Goal: Task Accomplishment & Management: Complete application form

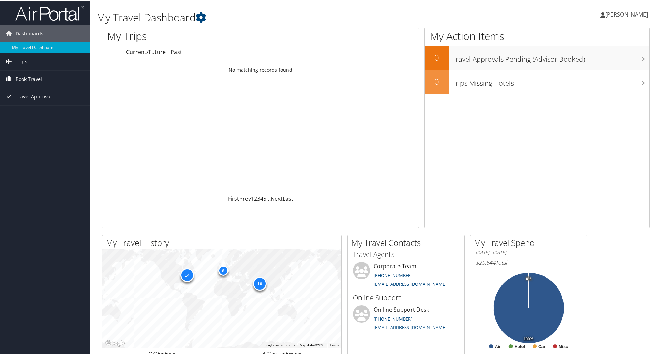
click at [34, 78] on span "Book Travel" at bounding box center [29, 78] width 27 height 17
click at [42, 92] on link "Agent Booking Request" at bounding box center [45, 92] width 90 height 10
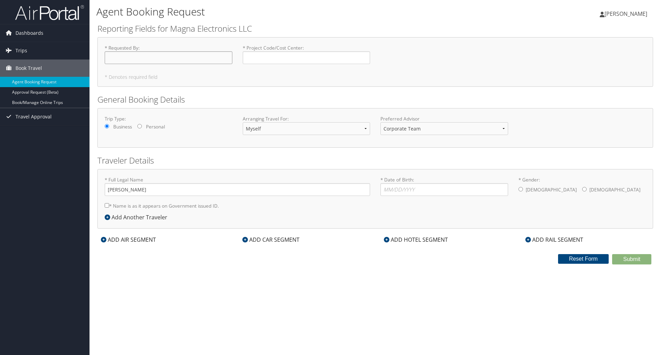
click at [172, 56] on input "* Requested By : Required" at bounding box center [169, 57] width 128 height 13
type input "[PERSON_NAME]"
click at [285, 54] on input "* Project Code/Cost Center : Required" at bounding box center [307, 57] width 128 height 13
type input "2702"
click at [440, 193] on input "* Date of Birth: Invalid Date" at bounding box center [445, 189] width 128 height 13
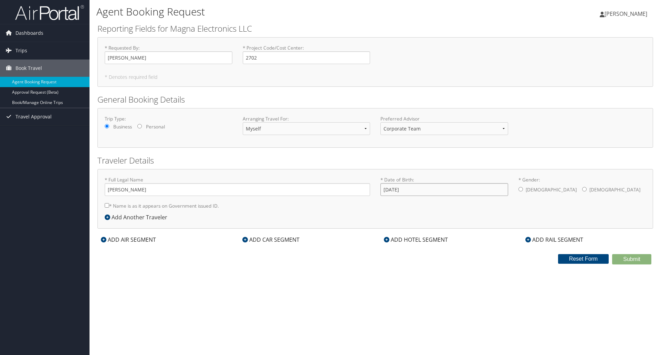
type input "[DATE]"
click at [521, 190] on input "* Gender: [DEMOGRAPHIC_DATA] [DEMOGRAPHIC_DATA]" at bounding box center [521, 189] width 4 height 4
radio input "true"
click at [106, 206] on input "* Name is as it appears on Government issued ID." at bounding box center [107, 205] width 4 height 4
checkbox input "true"
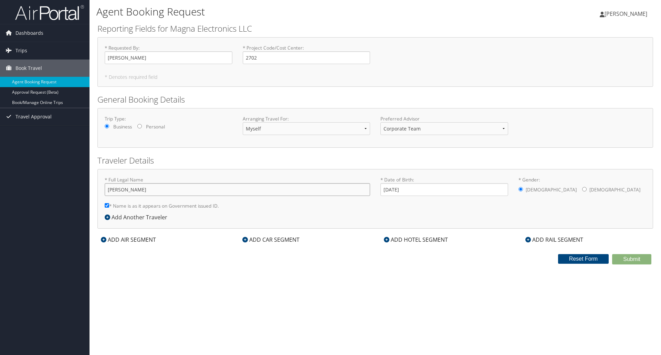
click at [125, 188] on input "[PERSON_NAME]" at bounding box center [238, 189] width 266 height 13
type input "[PERSON_NAME]"
click at [104, 239] on icon at bounding box center [104, 240] width 6 height 6
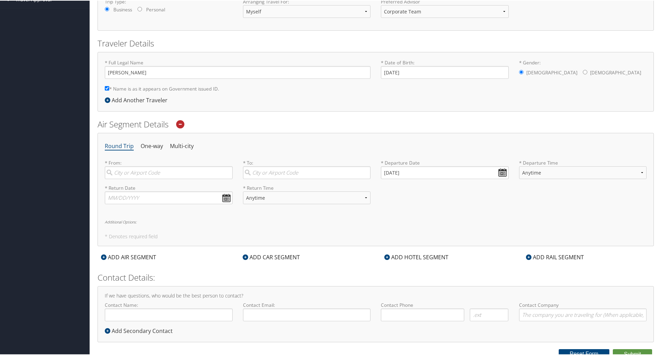
scroll to position [122, 0]
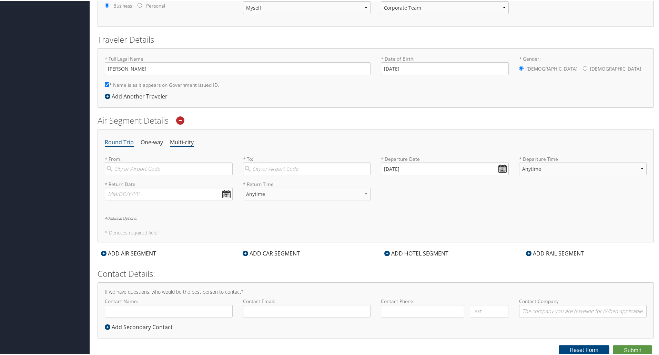
drag, startPoint x: 175, startPoint y: 140, endPoint x: 177, endPoint y: 145, distance: 5.1
click at [175, 140] on li "Multi-city" at bounding box center [182, 142] width 24 height 12
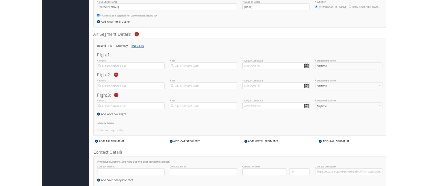
scroll to position [190, 0]
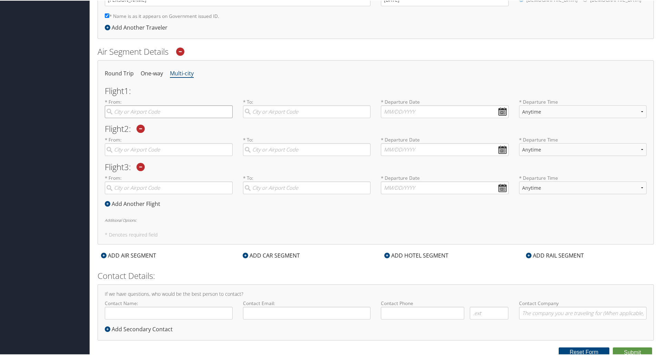
click at [188, 109] on input "search" at bounding box center [169, 111] width 128 height 13
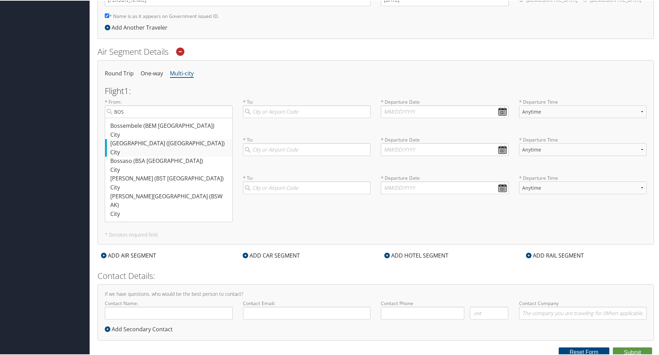
click at [144, 143] on div "[GEOGRAPHIC_DATA] ([GEOGRAPHIC_DATA])" at bounding box center [169, 142] width 118 height 9
click at [144, 117] on input "BOS" at bounding box center [169, 111] width 128 height 13
type input "[GEOGRAPHIC_DATA] ([GEOGRAPHIC_DATA])"
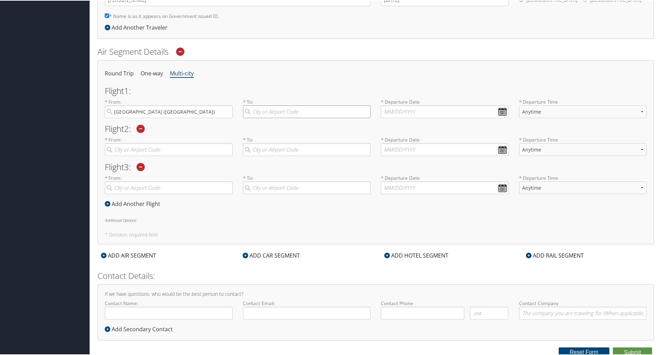
click at [296, 110] on input "search" at bounding box center [307, 111] width 128 height 13
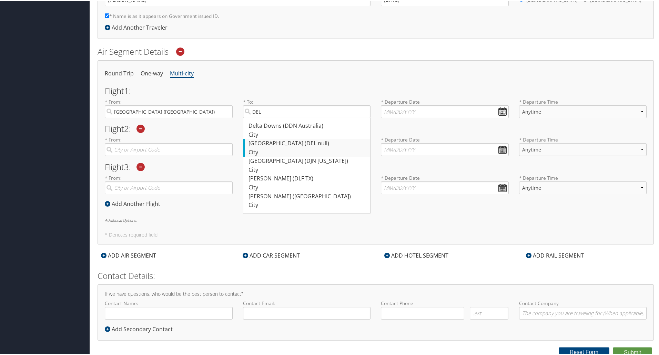
click at [282, 145] on div "[GEOGRAPHIC_DATA] (DEL null)" at bounding box center [307, 142] width 118 height 9
click at [282, 117] on input "DEL" at bounding box center [307, 111] width 128 height 13
type input "[GEOGRAPHIC_DATA] (DEL null)"
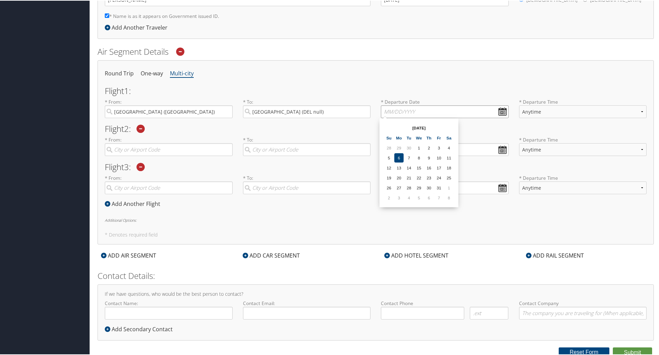
click at [433, 114] on input "text" at bounding box center [445, 111] width 128 height 13
click at [450, 128] on th at bounding box center [448, 127] width 9 height 9
click at [408, 156] on td "4" at bounding box center [408, 157] width 9 height 9
type input "[DATE]"
click at [557, 113] on select "Anytime Early Morning (5AM-7AM) Morning (7AM-12PM) Afternoon (12PM-5PM) Evening…" at bounding box center [583, 111] width 128 height 13
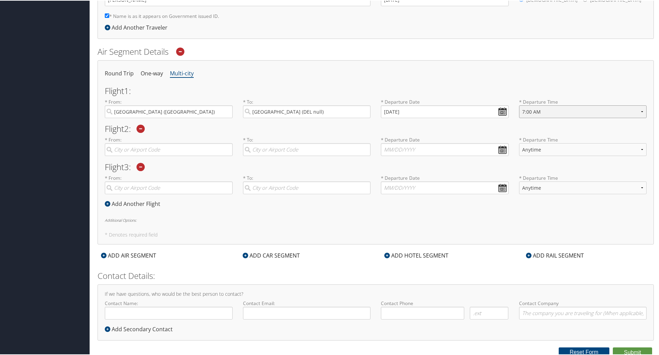
click at [519, 105] on select "Anytime Early Morning (5AM-7AM) Morning (7AM-12PM) Afternoon (12PM-5PM) Evening…" at bounding box center [583, 111] width 128 height 13
click at [543, 111] on select "Anytime Early Morning (5AM-7AM) Morning (7AM-12PM) Afternoon (12PM-5PM) Evening…" at bounding box center [583, 111] width 128 height 13
select select "7:00 PM"
click at [519, 105] on select "Anytime Early Morning (5AM-7AM) Morning (7AM-12PM) Afternoon (12PM-5PM) Evening…" at bounding box center [583, 111] width 128 height 13
click at [147, 148] on input "search" at bounding box center [169, 149] width 128 height 13
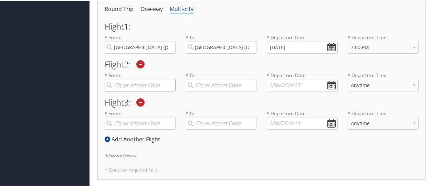
scroll to position [265, 0]
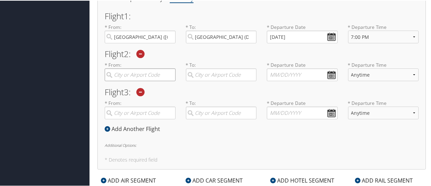
click at [133, 73] on input "search" at bounding box center [140, 74] width 71 height 13
click at [132, 92] on div "Bengaluru (BLR null)" at bounding box center [141, 93] width 62 height 18
click at [132, 81] on input "blr" at bounding box center [140, 74] width 71 height 13
type input "Bengaluru (BLR null)"
click at [212, 78] on input "search" at bounding box center [221, 74] width 71 height 13
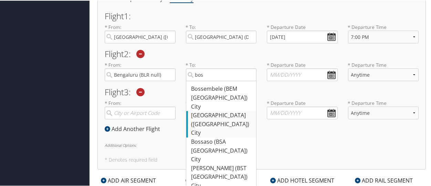
click at [220, 125] on div "[GEOGRAPHIC_DATA] ([GEOGRAPHIC_DATA])" at bounding box center [223, 120] width 62 height 18
click at [220, 81] on input "bos" at bounding box center [221, 74] width 71 height 13
type input "[GEOGRAPHIC_DATA] ([GEOGRAPHIC_DATA])"
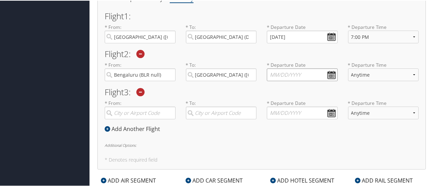
click at [284, 74] on input "text" at bounding box center [302, 74] width 71 height 13
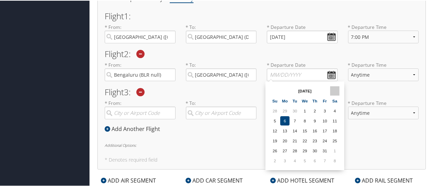
click at [333, 89] on th at bounding box center [334, 90] width 9 height 9
click at [337, 131] on td "15" at bounding box center [334, 130] width 9 height 9
type input "[DATE]"
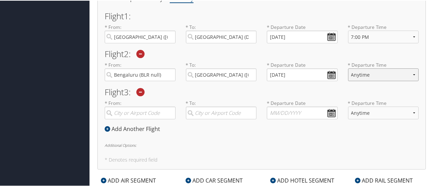
click at [363, 73] on select "Anytime Early Morning (5AM-7AM) Morning (7AM-12PM) Afternoon (12PM-5PM) Evening…" at bounding box center [383, 74] width 71 height 13
select select "2:00 AM"
click at [348, 68] on select "Anytime Early Morning (5AM-7AM) Morning (7AM-12PM) Afternoon (12PM-5PM) Evening…" at bounding box center [383, 74] width 71 height 13
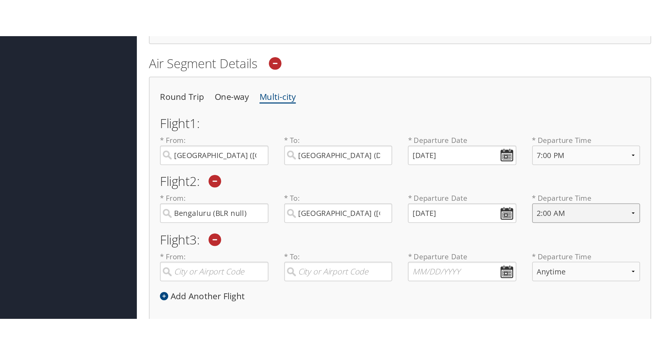
scroll to position [193, 0]
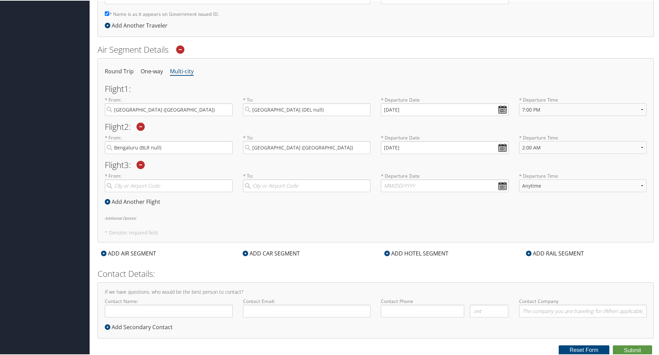
click at [341, 223] on div "Round Trip One-way Multi-city Flight 1 : * From: [GEOGRAPHIC_DATA] (BOS [GEOGRA…" at bounding box center [375, 150] width 556 height 184
click at [137, 233] on h5 "* Denotes required field" at bounding box center [375, 232] width 541 height 5
click at [121, 217] on h6 "Additional Options:" at bounding box center [375, 218] width 541 height 4
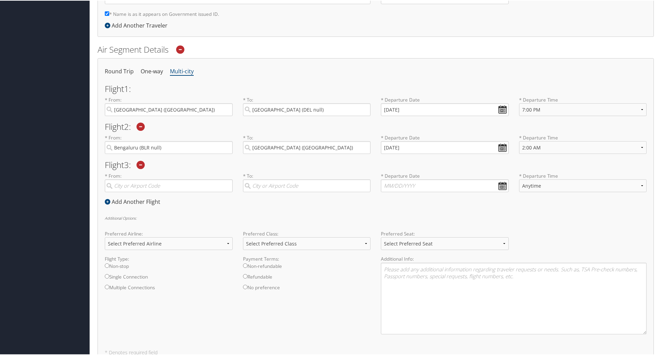
click at [180, 93] on div "Flight 1 : * From: [GEOGRAPHIC_DATA] (BOS [GEOGRAPHIC_DATA]) Required * To: [GE…" at bounding box center [375, 102] width 541 height 37
click at [268, 242] on select "Select Preferred Class Economy Economy Plus Business First Class" at bounding box center [307, 243] width 128 height 13
click at [192, 242] on select "Select Preferred Airline Delta United Airlines American Airlines Southwest Airl…" at bounding box center [169, 243] width 128 height 13
select select "Delta(DL)"
click at [105, 237] on select "Select Preferred Airline Delta United Airlines American Airlines Southwest Airl…" at bounding box center [169, 243] width 128 height 13
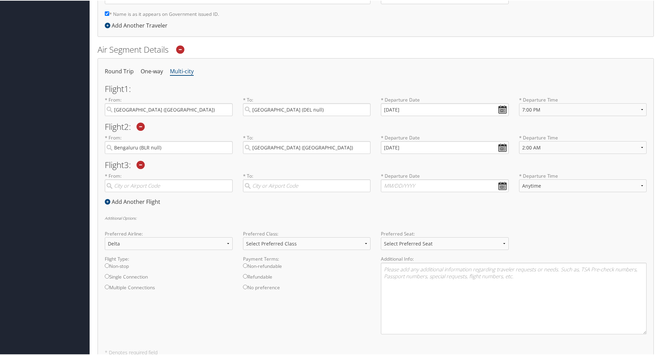
click at [137, 315] on div "Flight Type: Non-stop Single Connection Multiple Connections Payment Terms: Non…" at bounding box center [376, 297] width 552 height 84
click at [314, 244] on select "Select Preferred Class Economy Economy Plus Business First Class" at bounding box center [307, 243] width 128 height 13
select select "Economy Plus"
click at [243, 237] on select "Select Preferred Class Economy Economy Plus Business First Class" at bounding box center [307, 243] width 128 height 13
click at [417, 244] on select "Select Preferred Seat Aisle Window Middle" at bounding box center [445, 243] width 128 height 13
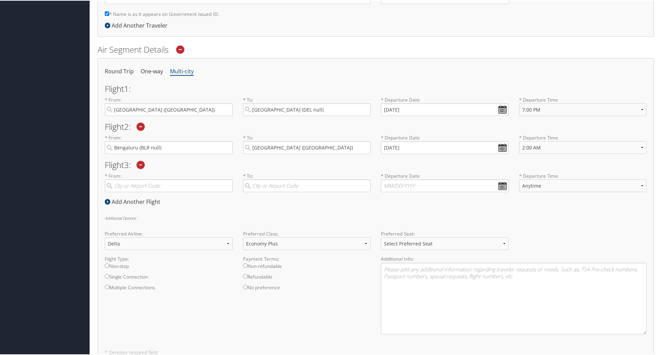
click at [591, 223] on div "Additional Options: Preferred Airline: Select Preferred Airline Delta United Ai…" at bounding box center [375, 278] width 541 height 124
click at [142, 163] on icon at bounding box center [140, 164] width 8 height 8
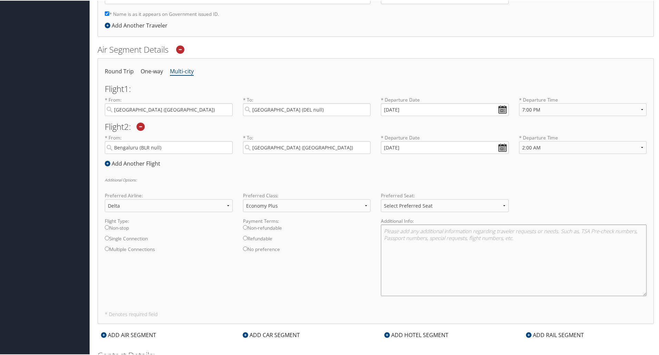
click at [398, 235] on textarea at bounding box center [514, 260] width 266 height 72
paste textarea "Bengaluru BLR to Paris CDG DL8471 2:00 AM [GEOGRAPHIC_DATA] to [GEOGRAPHIC_DATA…"
click at [382, 230] on textarea "Bengaluru BLR to Paris CDG DL8471 2:00 AM [GEOGRAPHIC_DATA] to [GEOGRAPHIC_DATA…" at bounding box center [514, 260] width 266 height 72
paste textarea "[GEOGRAPHIC_DATA] to [GEOGRAPHIC_DATA] to [GEOGRAPHIC_DATA] DL9574 Class: Premi…"
click at [475, 232] on textarea "[GEOGRAPHIC_DATA] to [GEOGRAPHIC_DATA] to [GEOGRAPHIC_DATA] DL9574 Class: Premi…" at bounding box center [514, 260] width 266 height 72
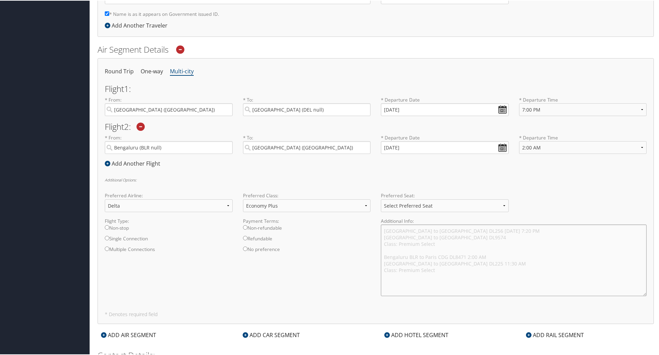
click at [491, 257] on textarea "[GEOGRAPHIC_DATA] to [GEOGRAPHIC_DATA] DL256 [DATE] 7:20 PM [GEOGRAPHIC_DATA] t…" at bounding box center [514, 260] width 266 height 72
click at [465, 257] on textarea "[GEOGRAPHIC_DATA] to [GEOGRAPHIC_DATA] DL256 [DATE] 7:20 PM [GEOGRAPHIC_DATA] t…" at bounding box center [514, 260] width 266 height 72
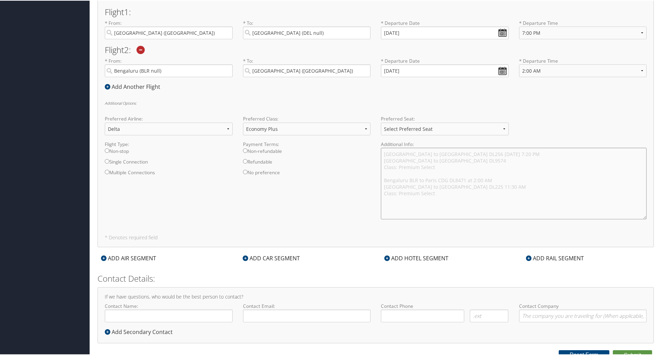
scroll to position [274, 0]
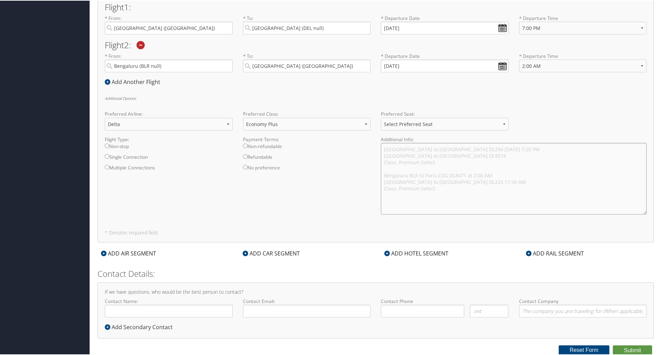
type textarea "[GEOGRAPHIC_DATA] to [GEOGRAPHIC_DATA] DL256 [DATE] 7:20 PM [GEOGRAPHIC_DATA] t…"
click at [215, 313] on input "Contact Name:" at bounding box center [169, 310] width 128 height 13
click at [128, 312] on input "[PERSON_NAME]" at bounding box center [169, 310] width 128 height 13
type input "[PERSON_NAME]"
click at [333, 313] on input "Contact Email:" at bounding box center [307, 310] width 128 height 13
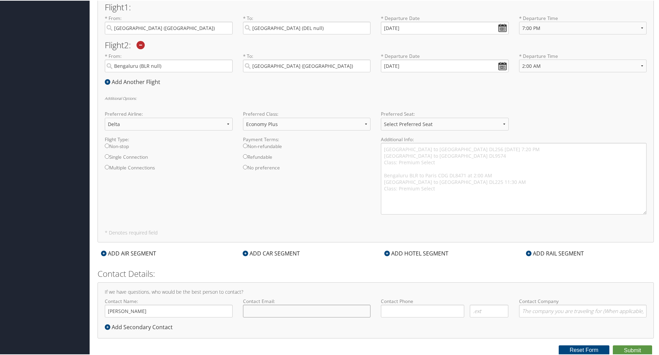
type input "[EMAIL_ADDRESS][DOMAIN_NAME]"
click at [415, 312] on input "( ) -" at bounding box center [422, 310] width 83 height 13
type input "[PHONE_NUMBER]"
click at [536, 311] on input "Contact Company" at bounding box center [583, 310] width 128 height 13
click at [297, 191] on div "Flight Type: Non-stop Single Connection Multiple Connections Payment Terms: Non…" at bounding box center [376, 177] width 552 height 84
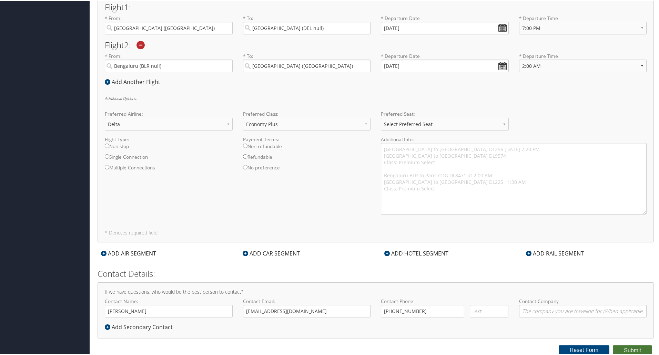
click at [634, 350] on button "Submit" at bounding box center [631, 350] width 39 height 10
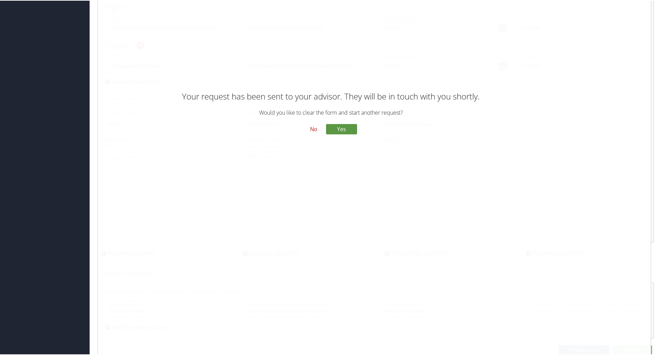
click at [309, 129] on button "No" at bounding box center [313, 129] width 18 height 12
